Goal: Information Seeking & Learning: Learn about a topic

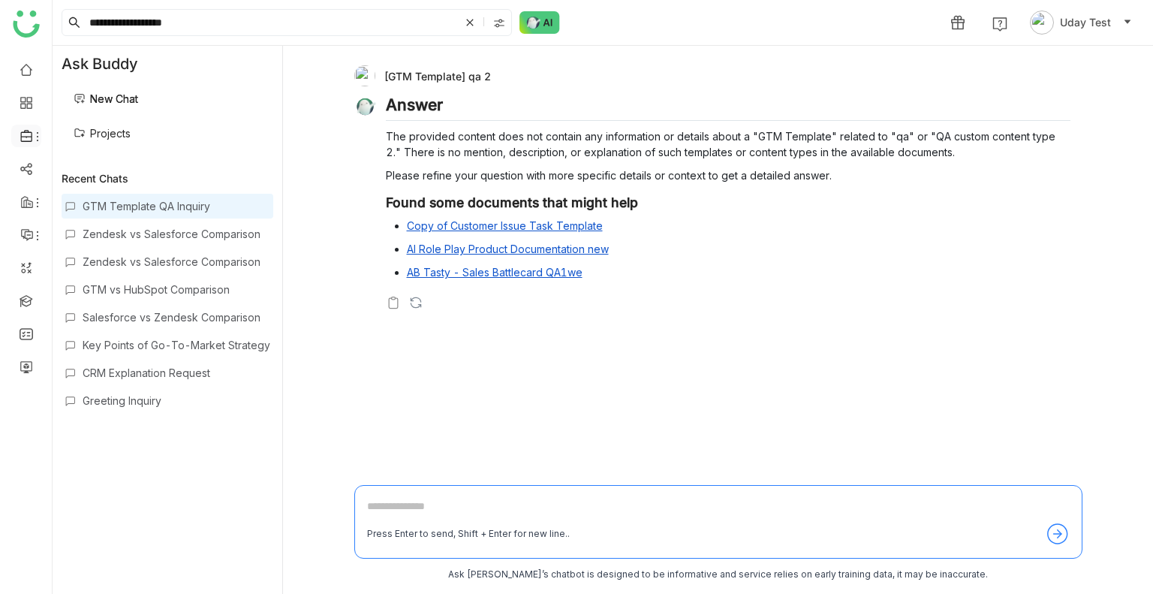
click at [30, 137] on icon at bounding box center [27, 136] width 14 height 14
click at [28, 287] on ul at bounding box center [26, 218] width 52 height 341
drag, startPoint x: 28, startPoint y: 287, endPoint x: 27, endPoint y: 304, distance: 16.5
click at [27, 304] on ul at bounding box center [26, 218] width 52 height 341
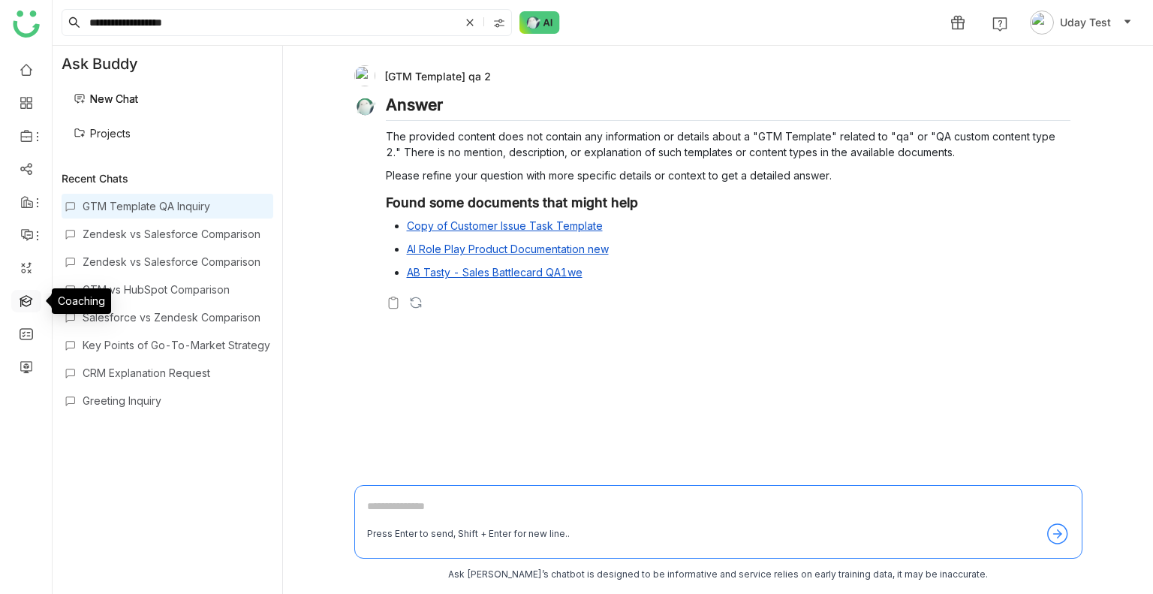
click at [27, 304] on link at bounding box center [27, 299] width 14 height 13
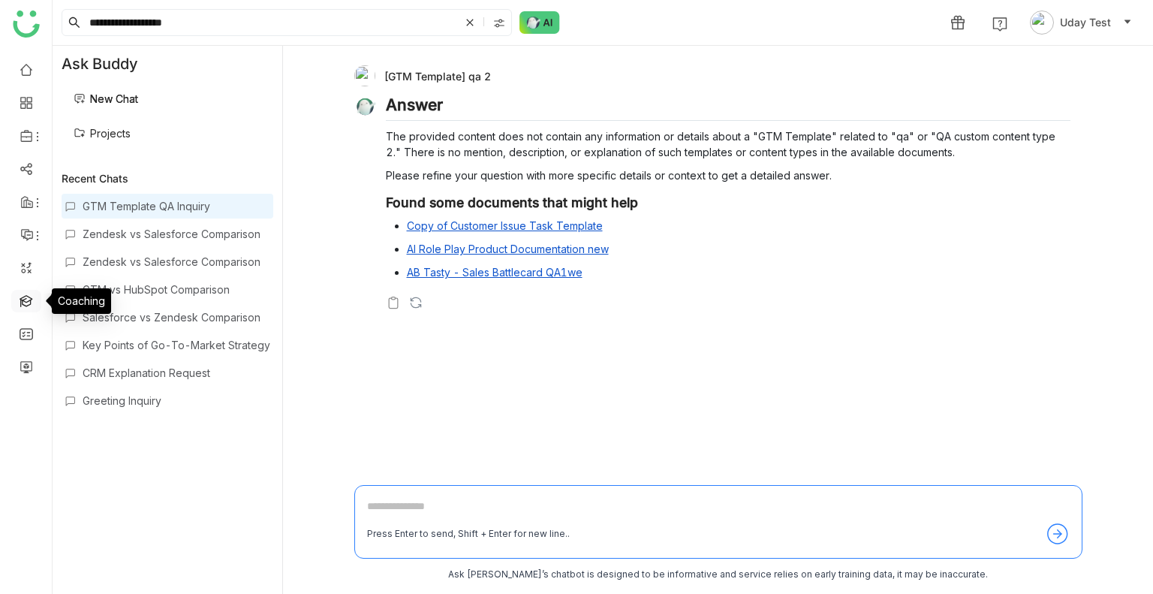
click at [27, 304] on link at bounding box center [27, 299] width 14 height 13
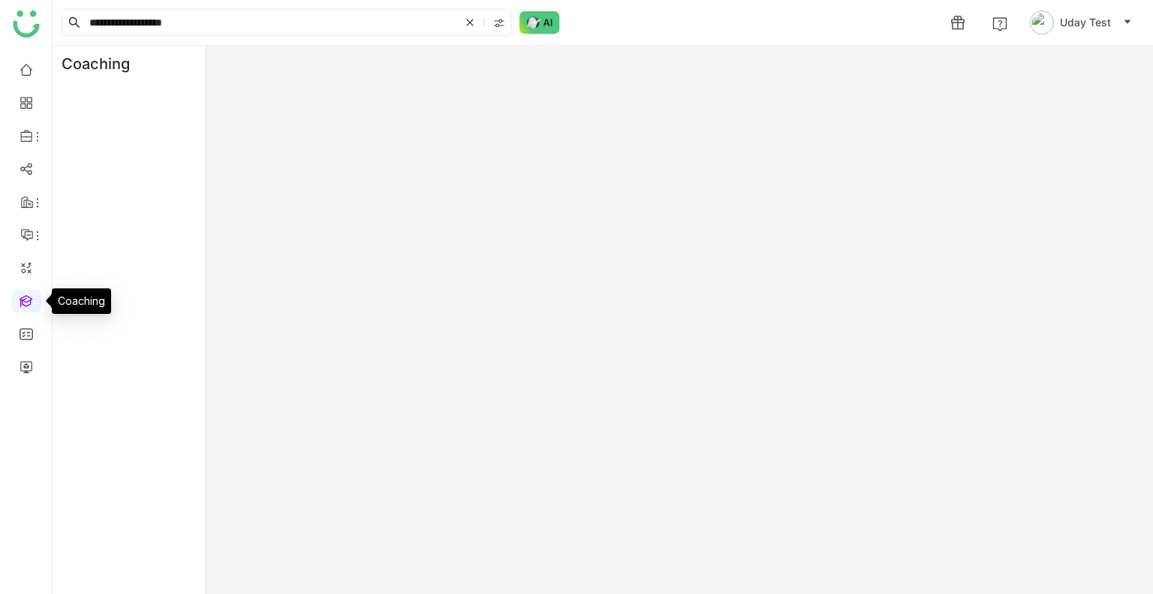
click at [27, 304] on link at bounding box center [27, 299] width 14 height 13
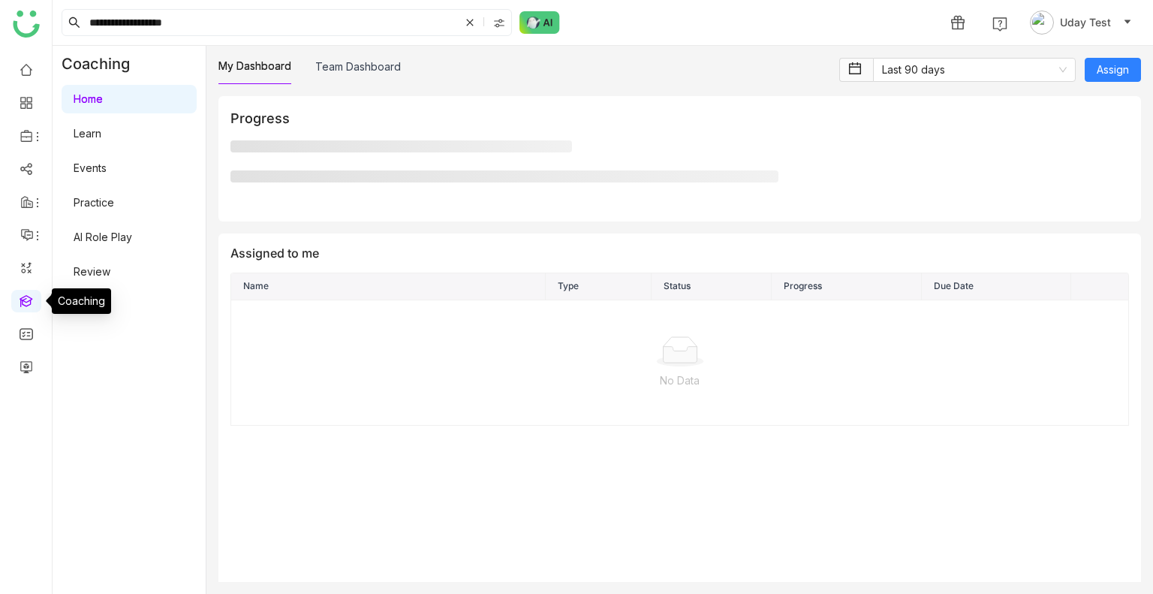
click at [27, 304] on link at bounding box center [27, 299] width 14 height 13
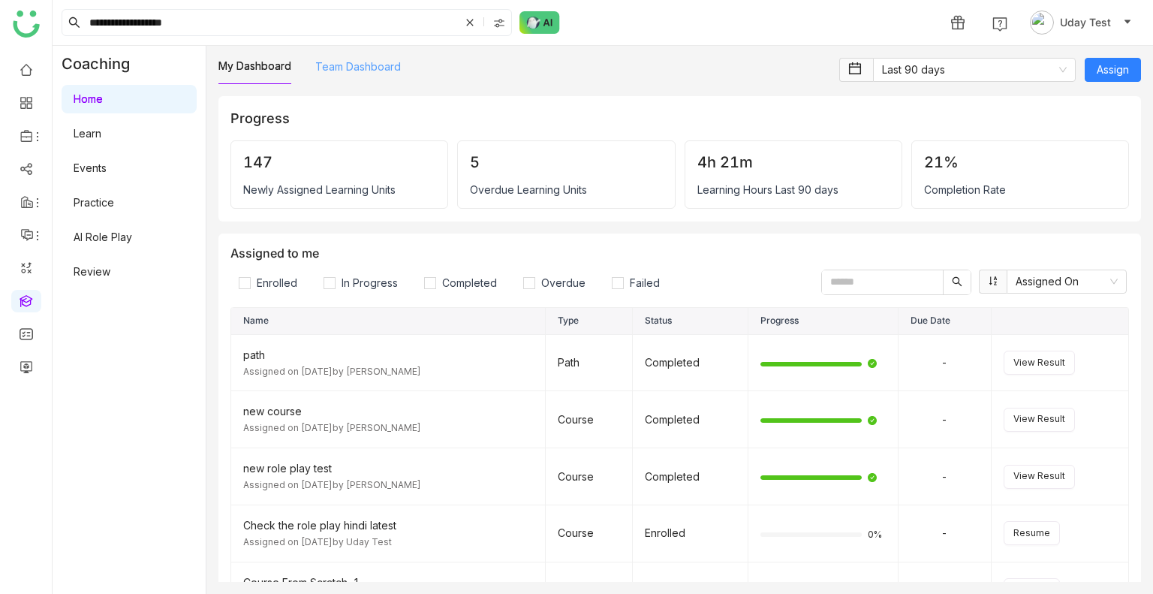
click at [329, 73] on link "Team Dashboard" at bounding box center [358, 66] width 86 height 13
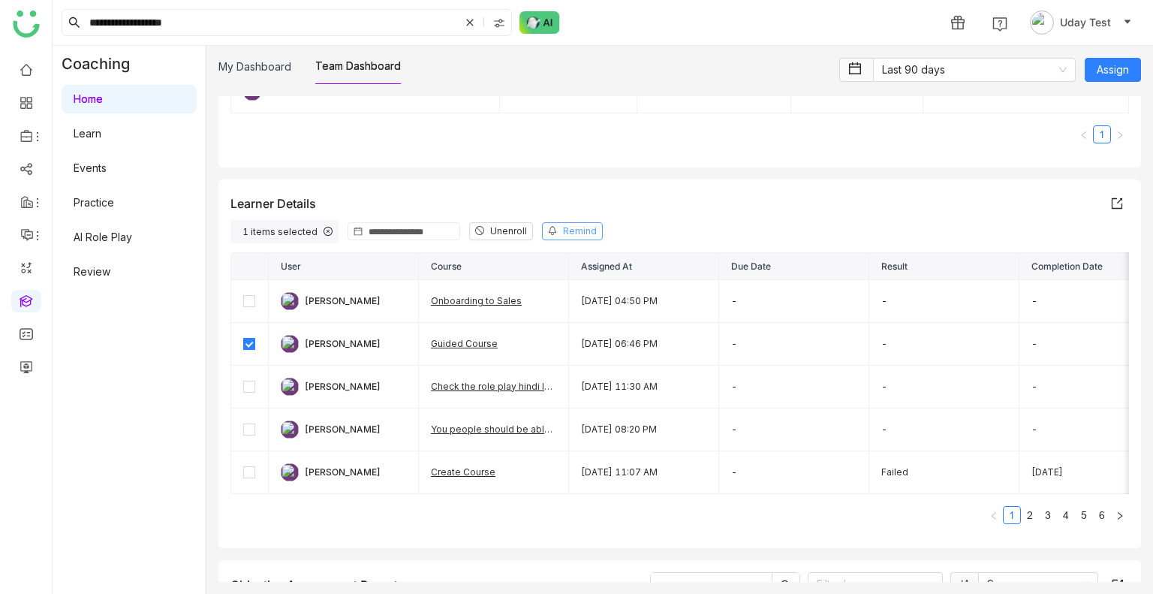
click at [548, 226] on icon at bounding box center [552, 230] width 9 height 9
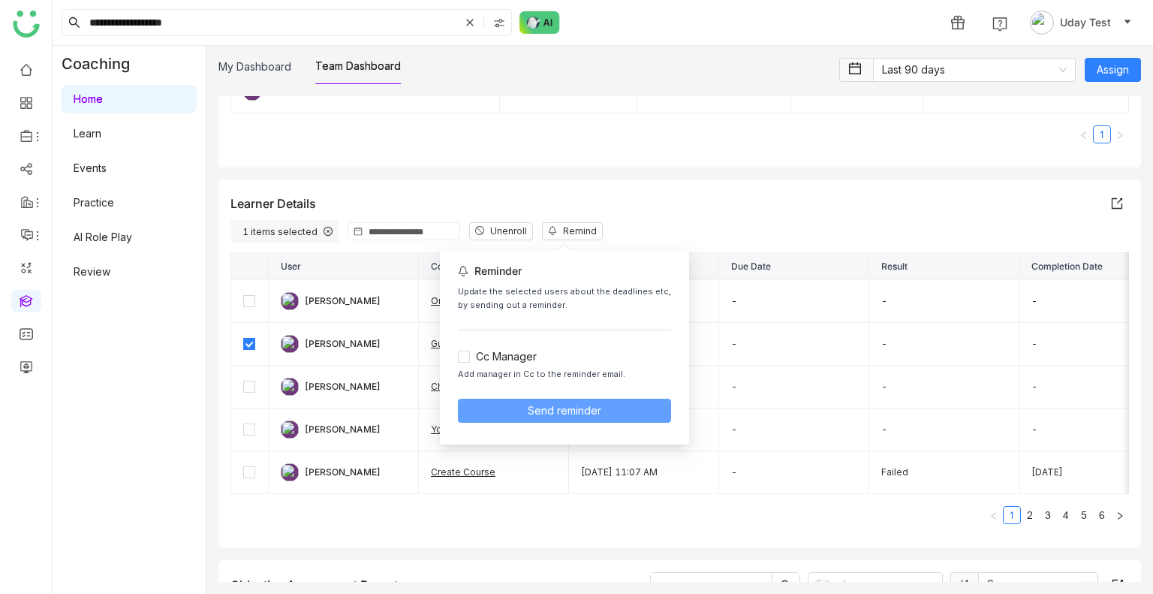
click at [525, 410] on button "Send reminder" at bounding box center [564, 410] width 213 height 24
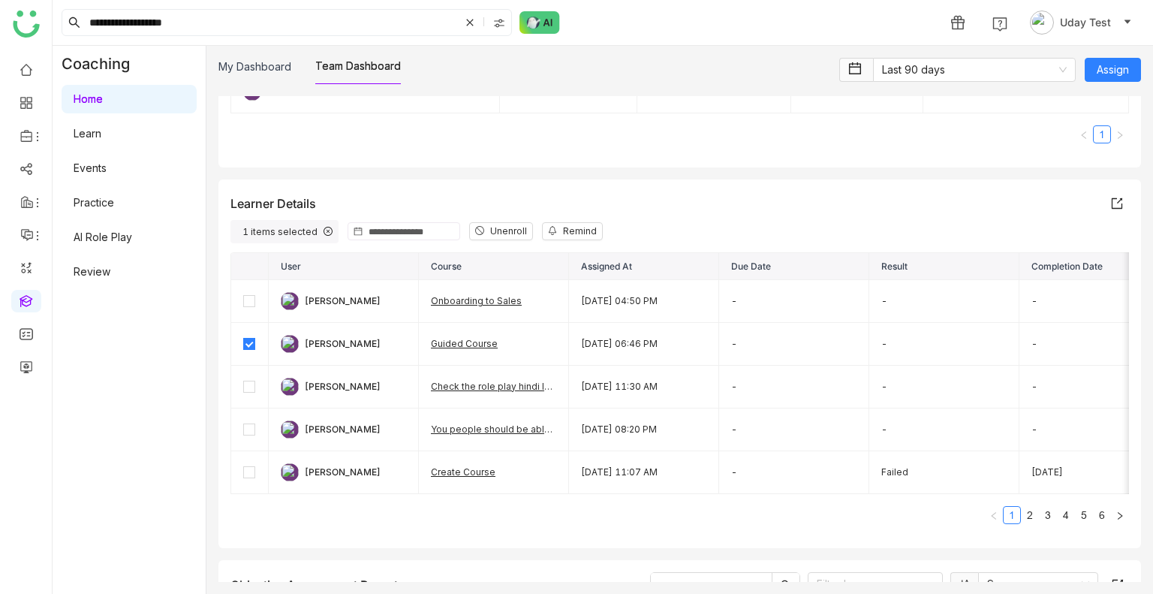
click at [374, 234] on input at bounding box center [411, 231] width 86 height 17
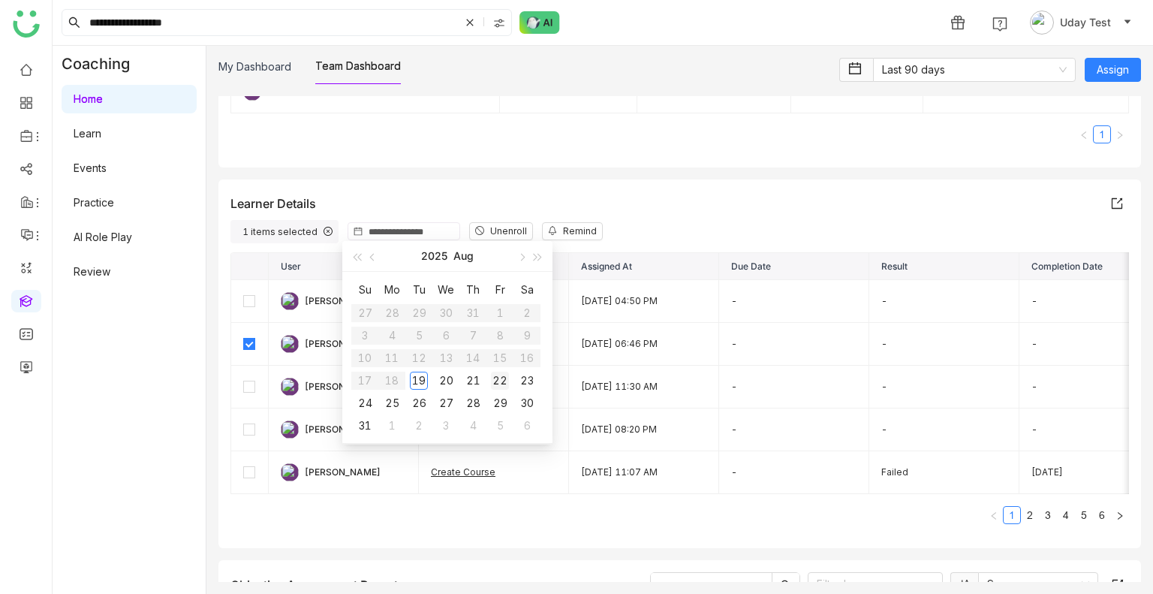
click at [503, 379] on div "22" at bounding box center [500, 380] width 18 height 18
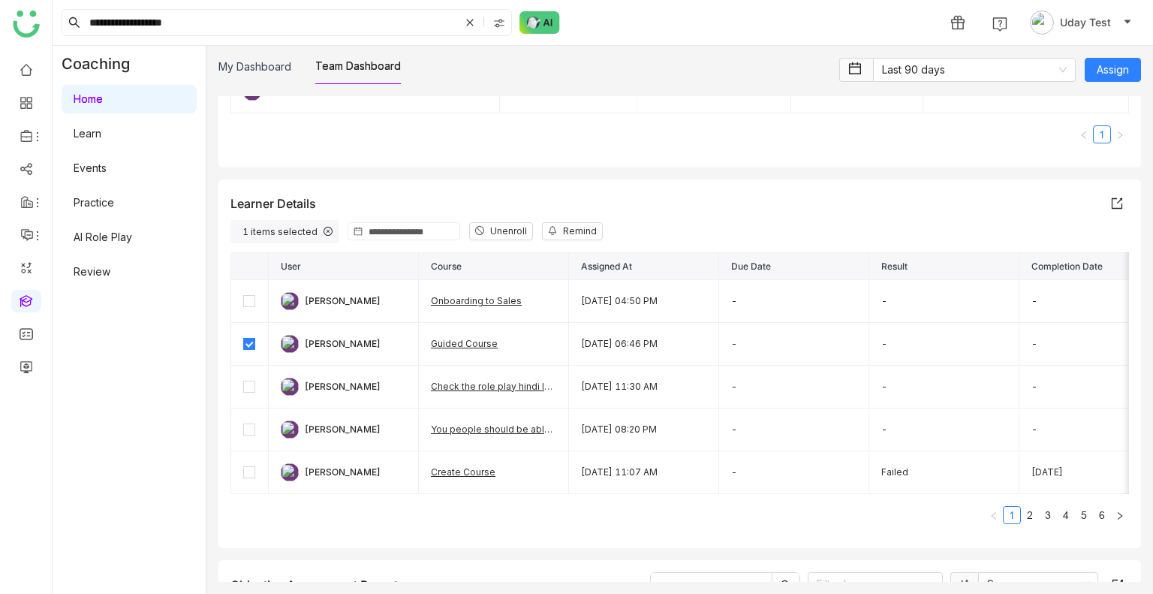
type input "**********"
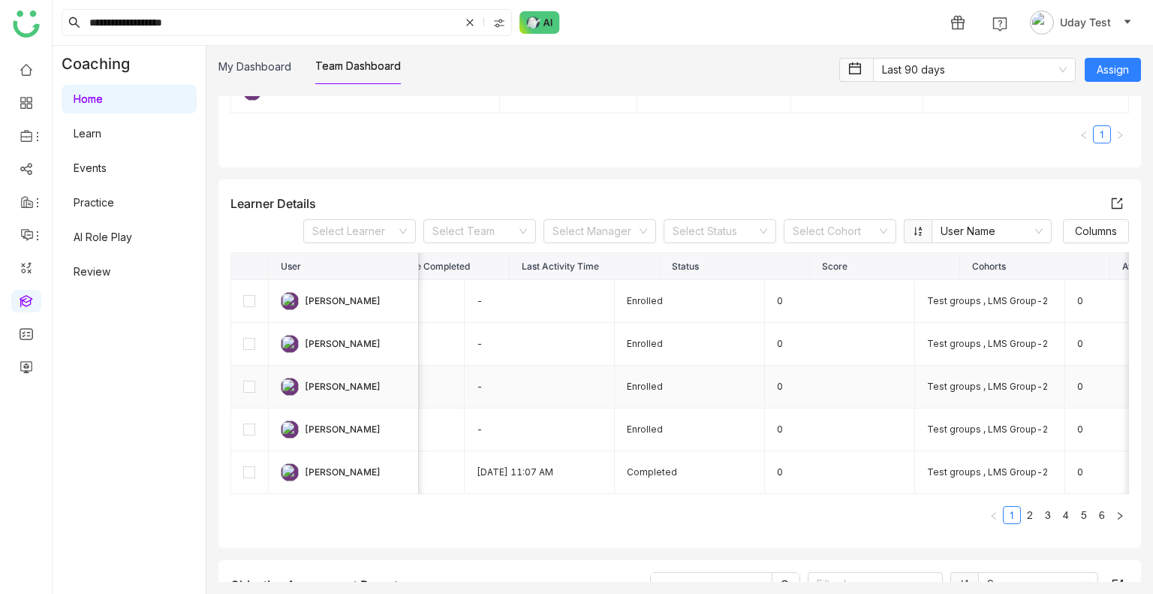
scroll to position [0, 855]
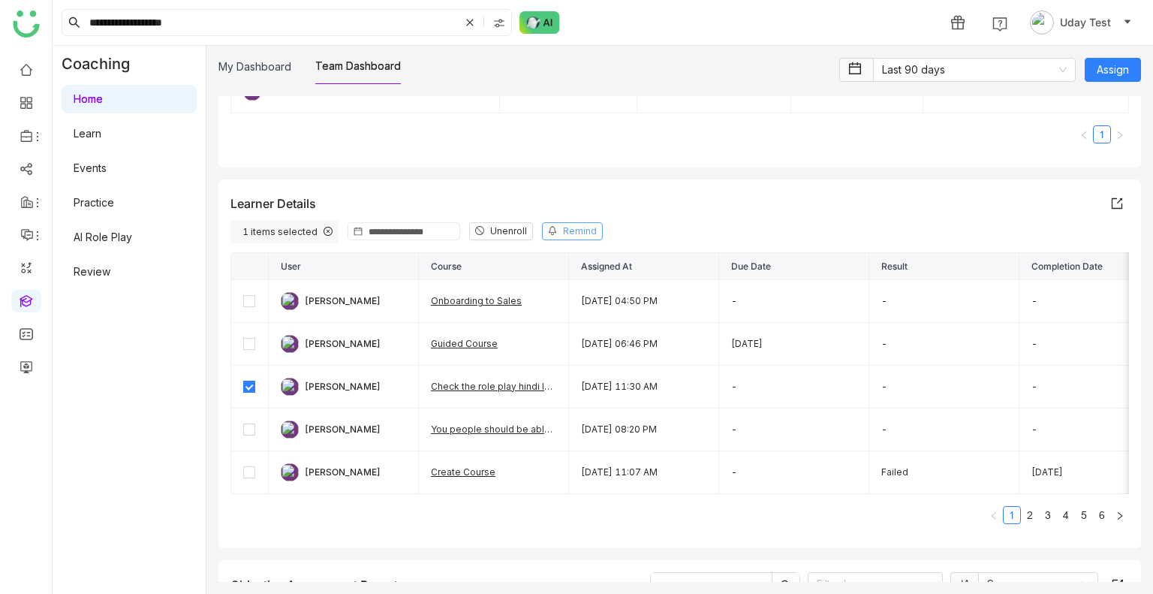
click at [563, 230] on span "Remind" at bounding box center [580, 231] width 34 height 14
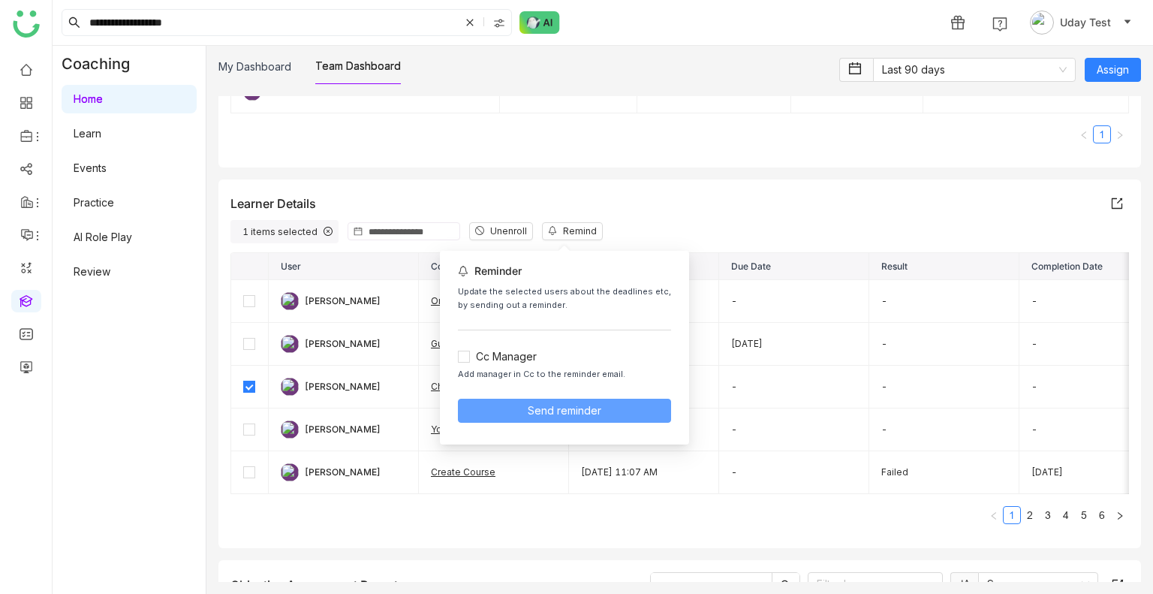
click at [550, 407] on span "Send reminder" at bounding box center [564, 410] width 74 height 17
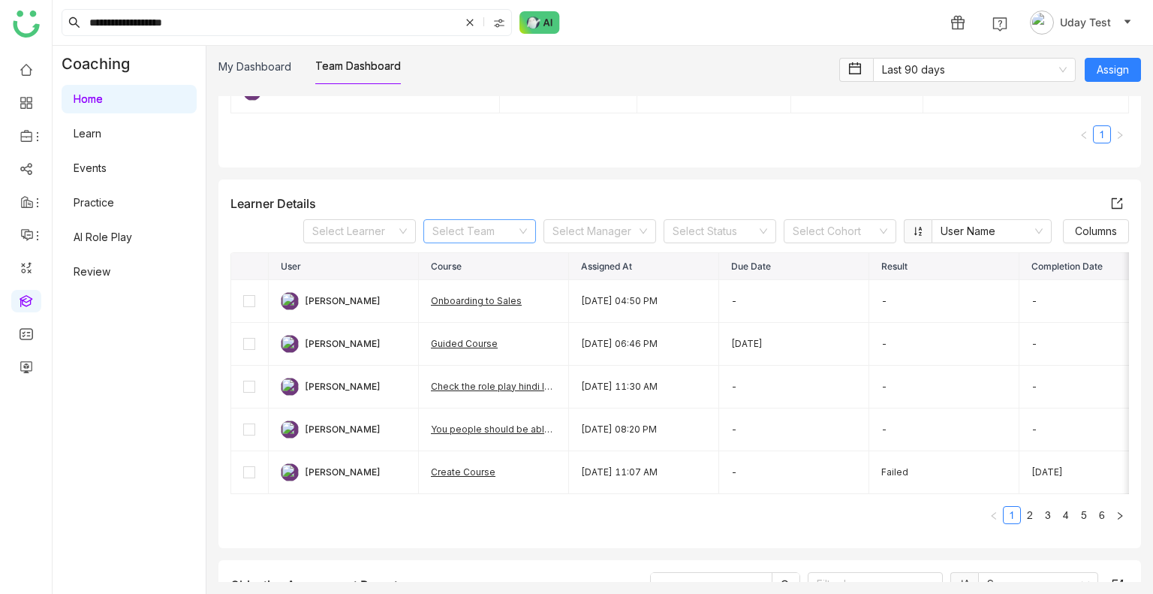
click at [455, 237] on input at bounding box center [474, 231] width 84 height 23
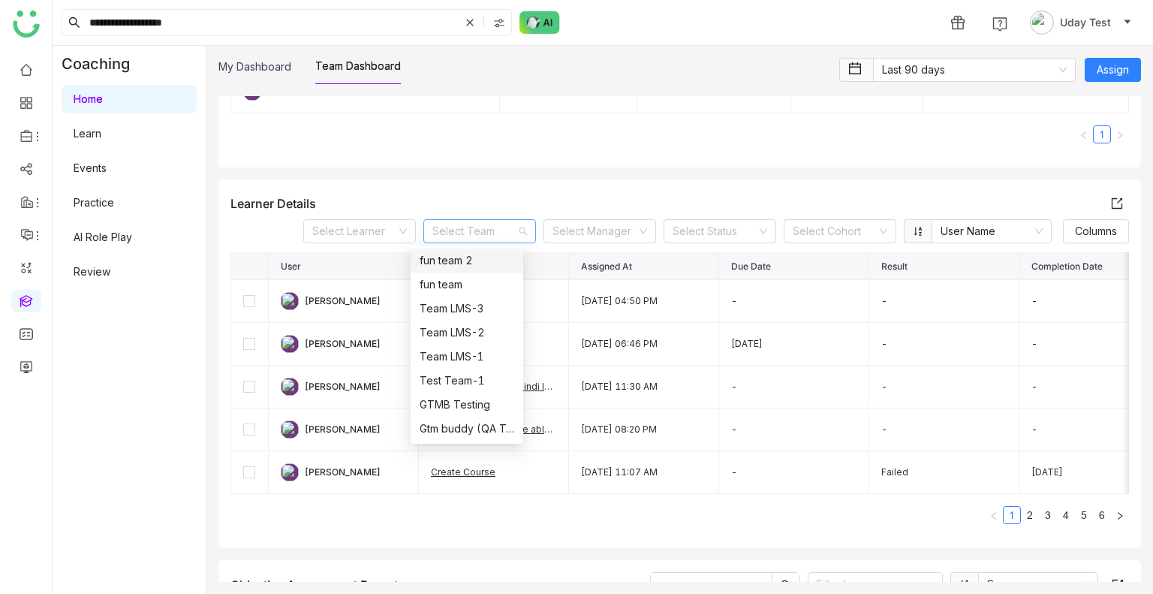
click at [437, 185] on div "Learner Details Select Learner Select Team Select Manager Select Status Select …" at bounding box center [679, 363] width 922 height 368
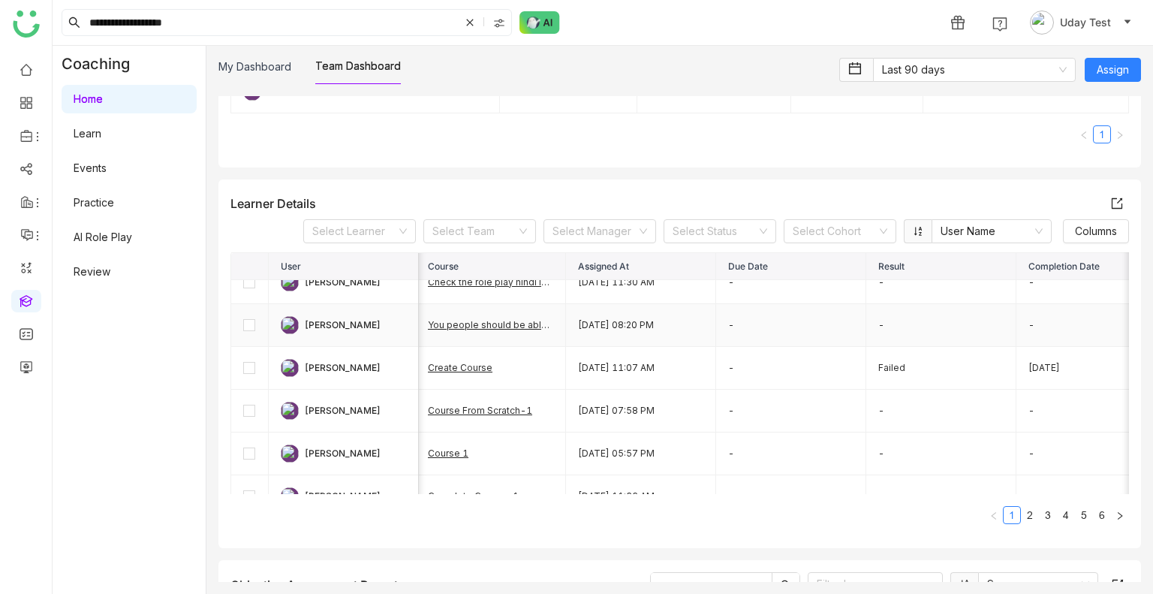
scroll to position [0, 3]
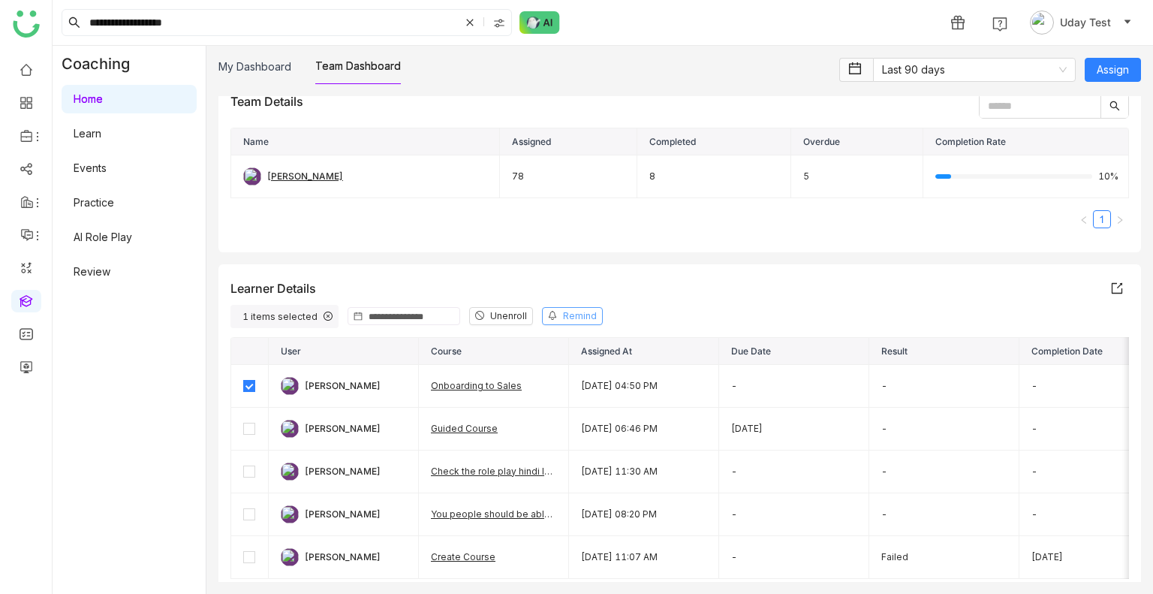
click at [570, 317] on span "Remind" at bounding box center [580, 316] width 34 height 14
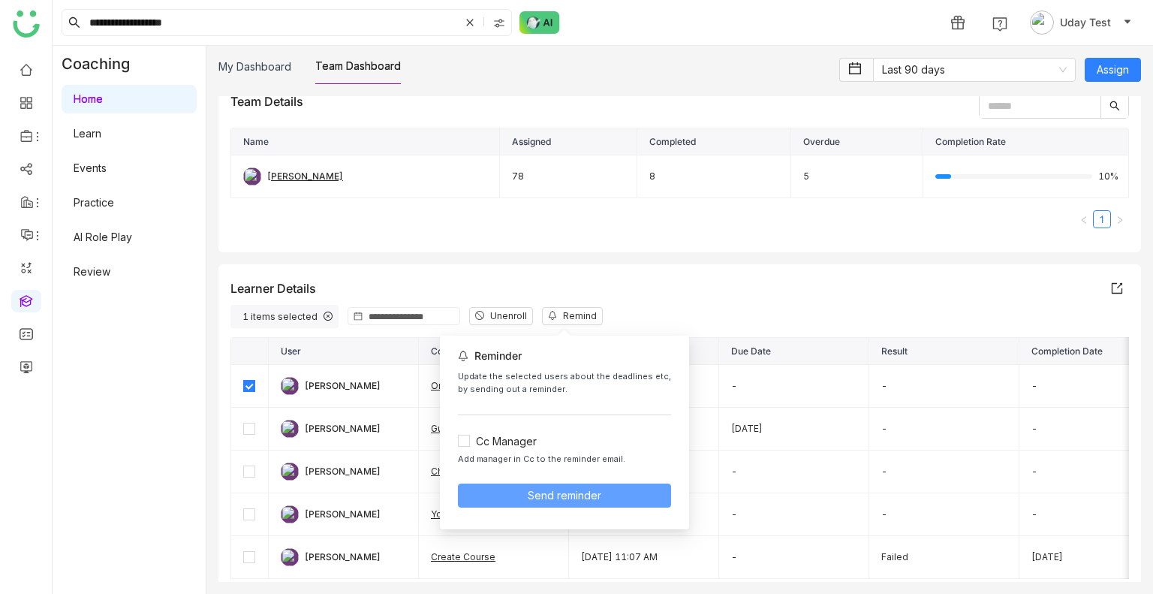
click at [565, 491] on span "Send reminder" at bounding box center [564, 495] width 74 height 17
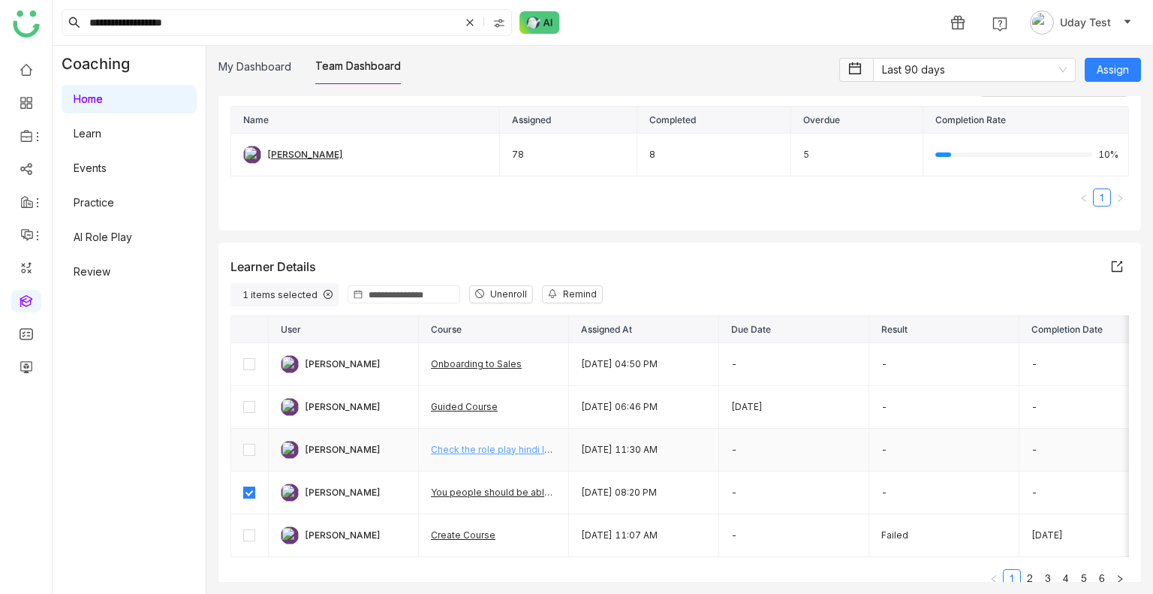
scroll to position [138, 0]
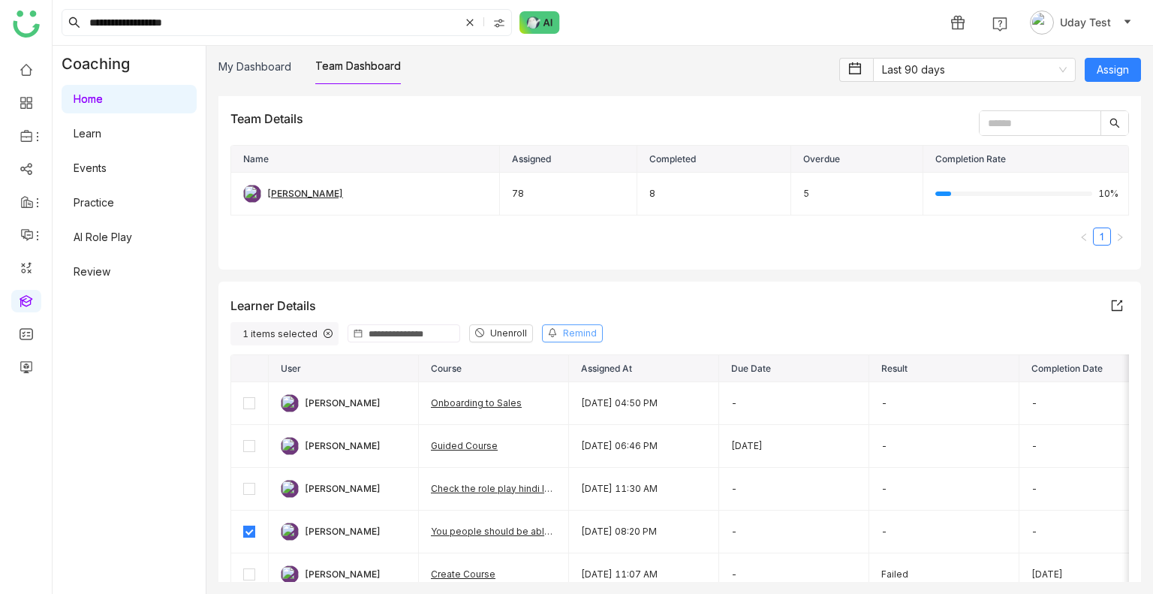
click at [573, 324] on button "Remind" at bounding box center [572, 333] width 61 height 18
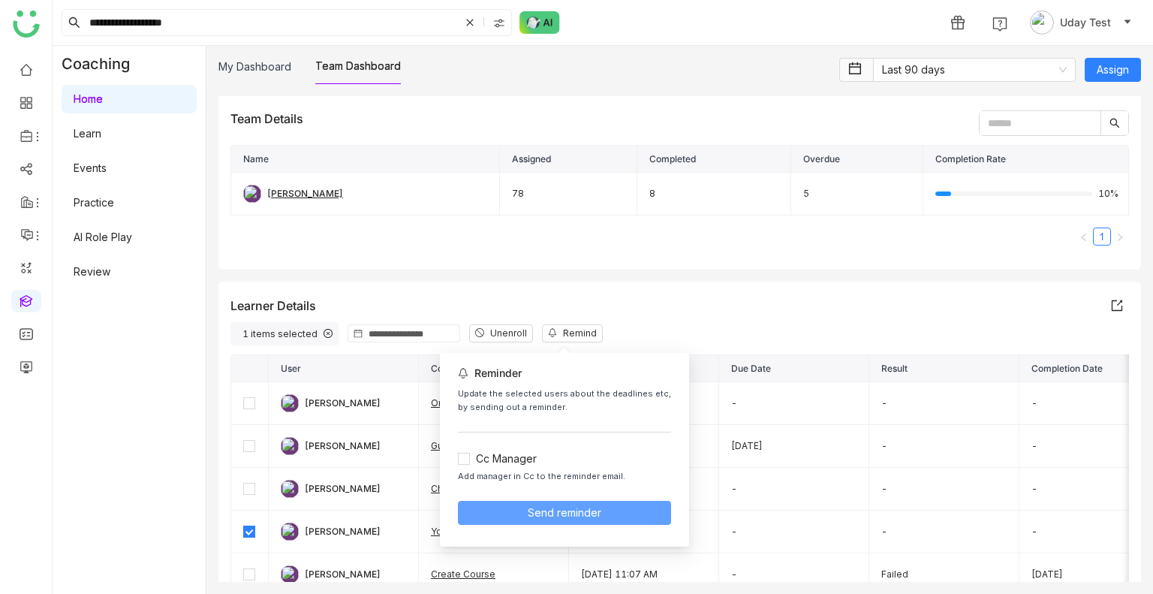
click at [564, 510] on span "Send reminder" at bounding box center [564, 512] width 74 height 17
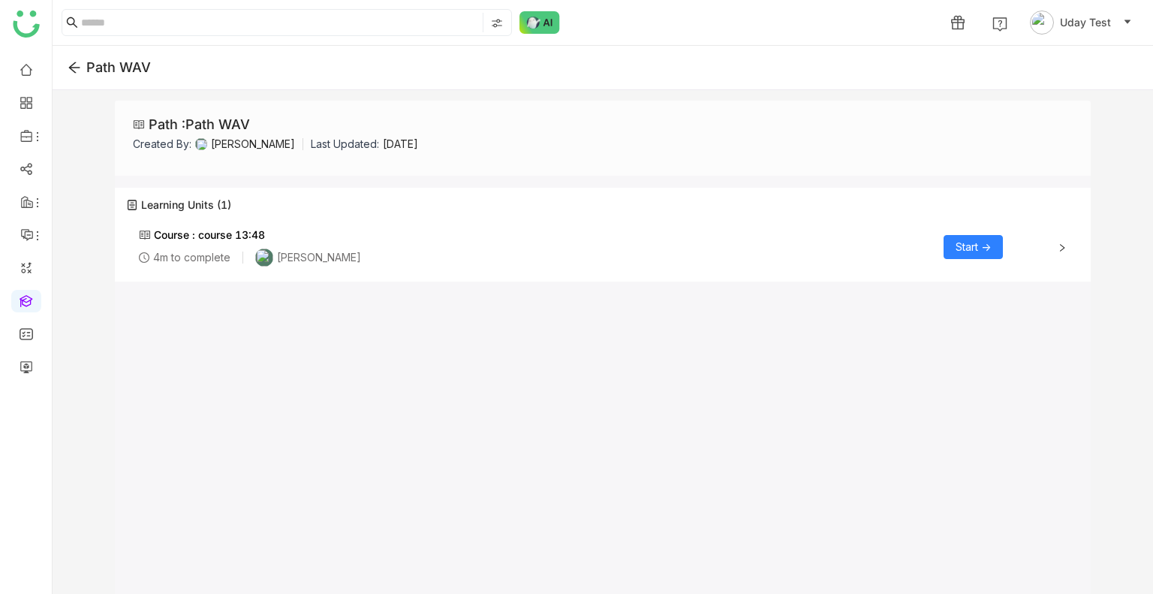
click at [973, 239] on span "Start ->" at bounding box center [972, 247] width 35 height 17
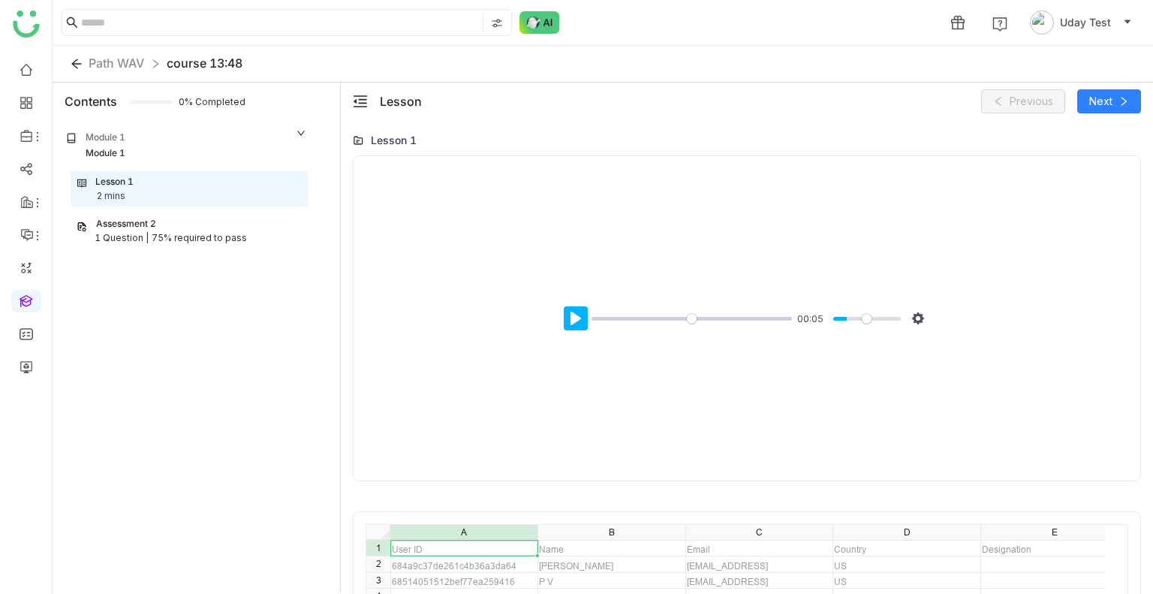
click at [571, 317] on button "Pause Play" at bounding box center [576, 318] width 24 height 24
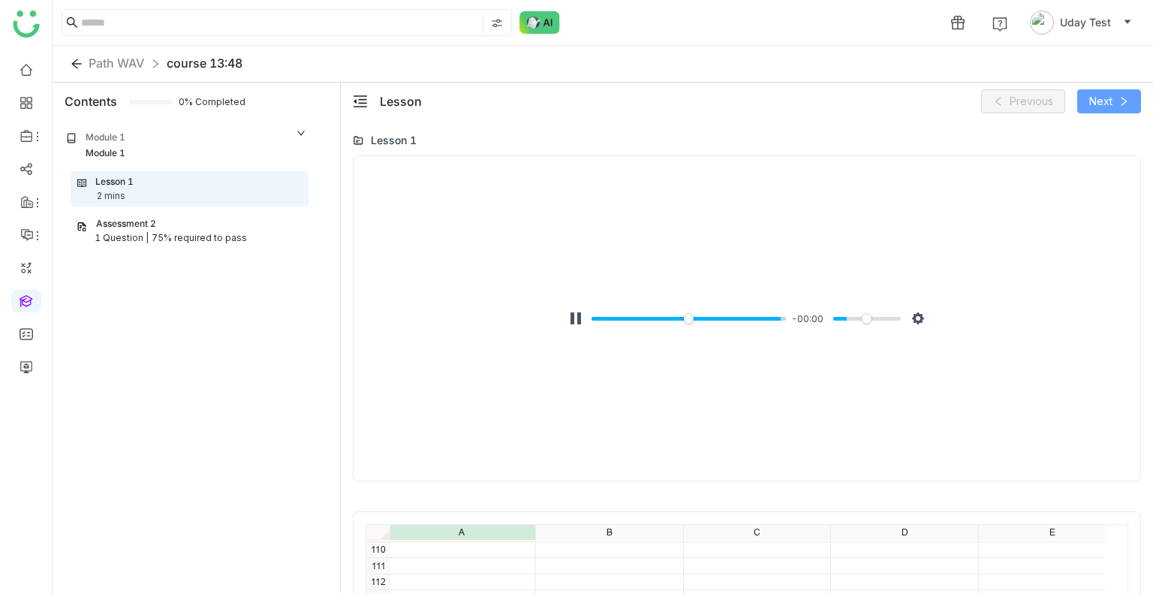
type input "***"
click at [1096, 104] on span "Next" at bounding box center [1100, 101] width 23 height 17
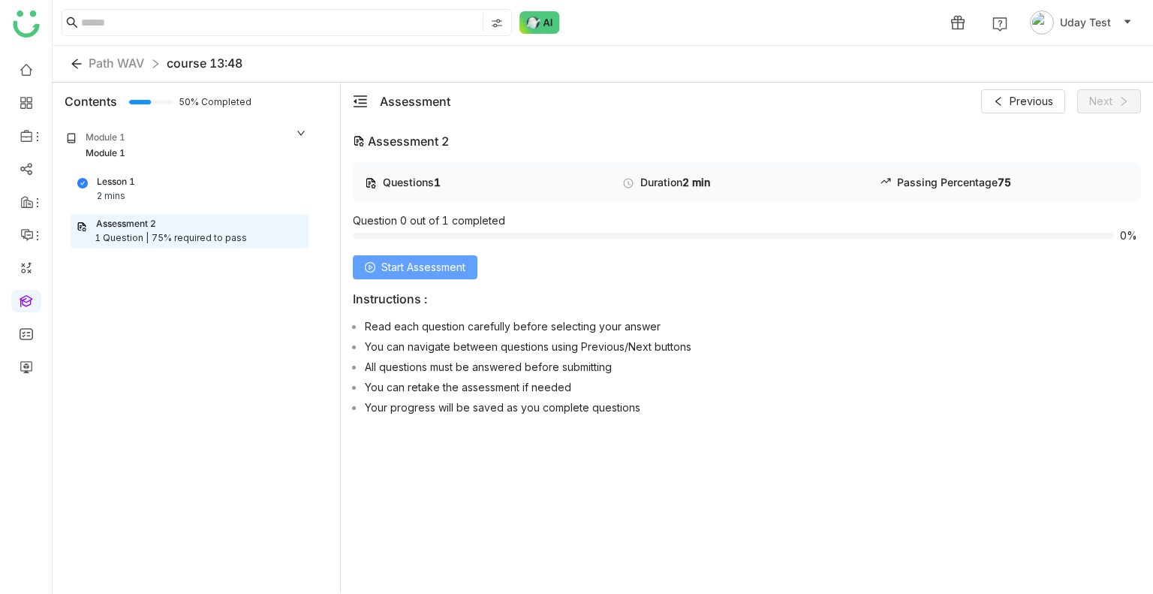
click at [387, 272] on span "Start Assessment" at bounding box center [423, 267] width 84 height 17
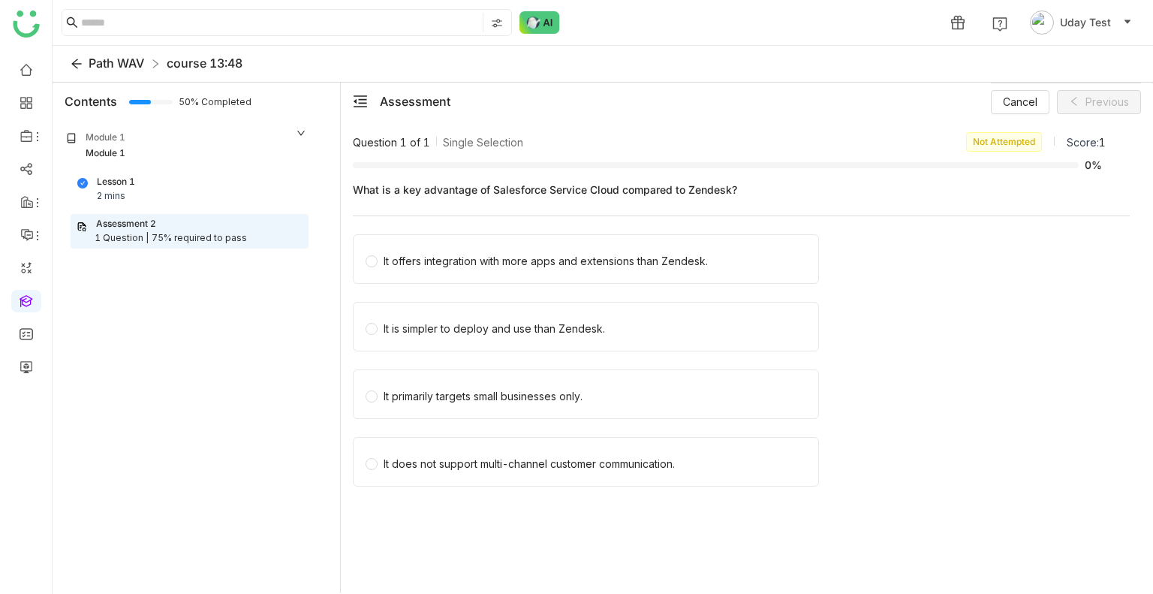
click at [125, 69] on span "Path WAV" at bounding box center [117, 63] width 56 height 15
